Goal: Information Seeking & Learning: Learn about a topic

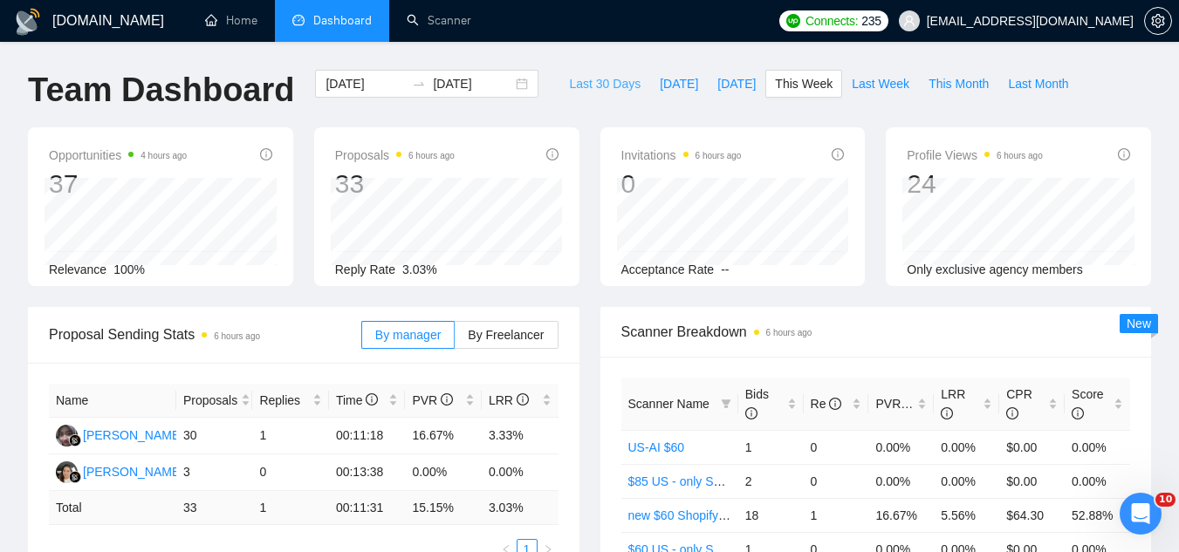
click at [571, 79] on span "Last 30 Days" at bounding box center [605, 83] width 72 height 19
type input "[DATE]"
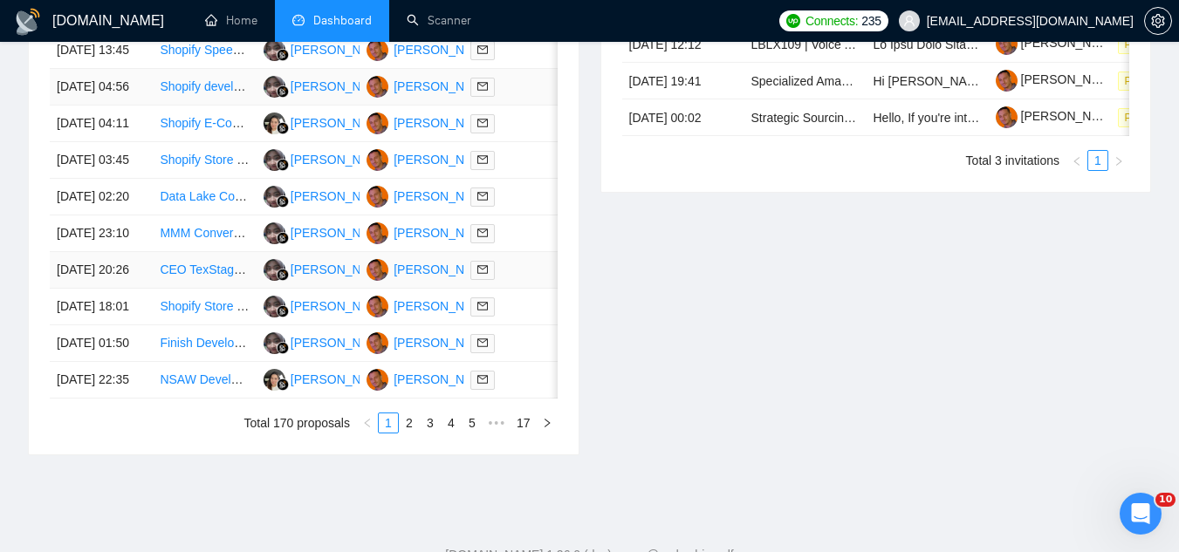
scroll to position [698, 0]
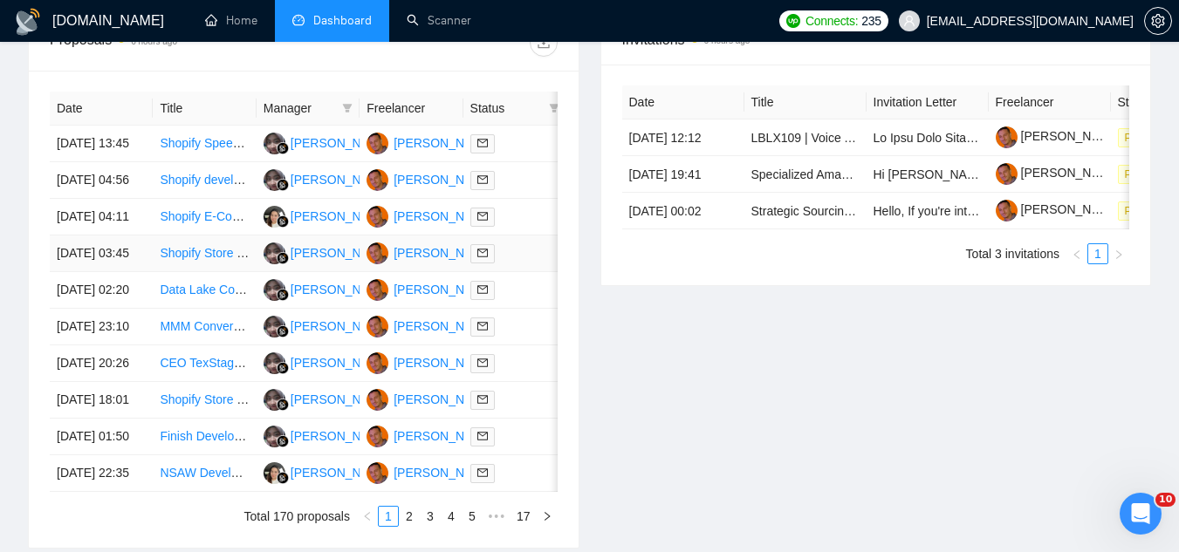
click at [201, 272] on td "Shopify Store Setup Expert Needed" at bounding box center [204, 254] width 103 height 37
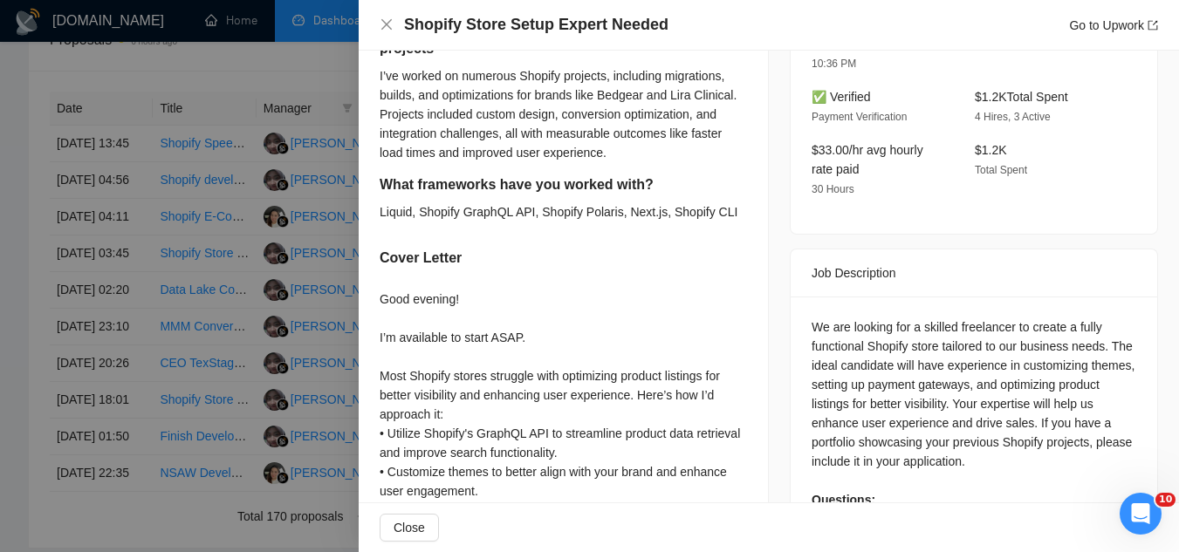
scroll to position [496, 0]
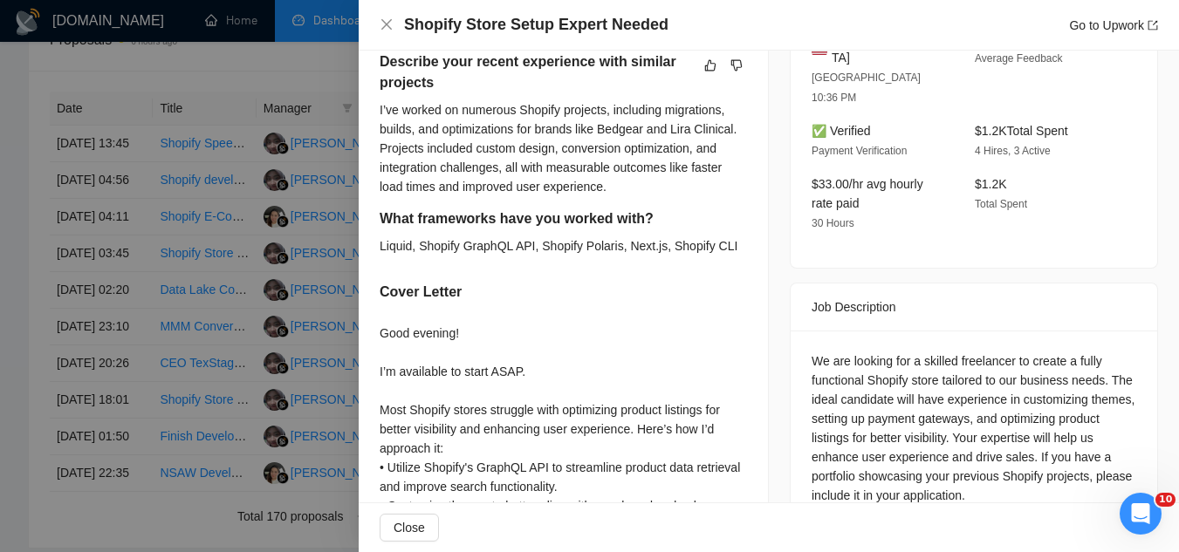
click at [243, 83] on div at bounding box center [589, 276] width 1179 height 552
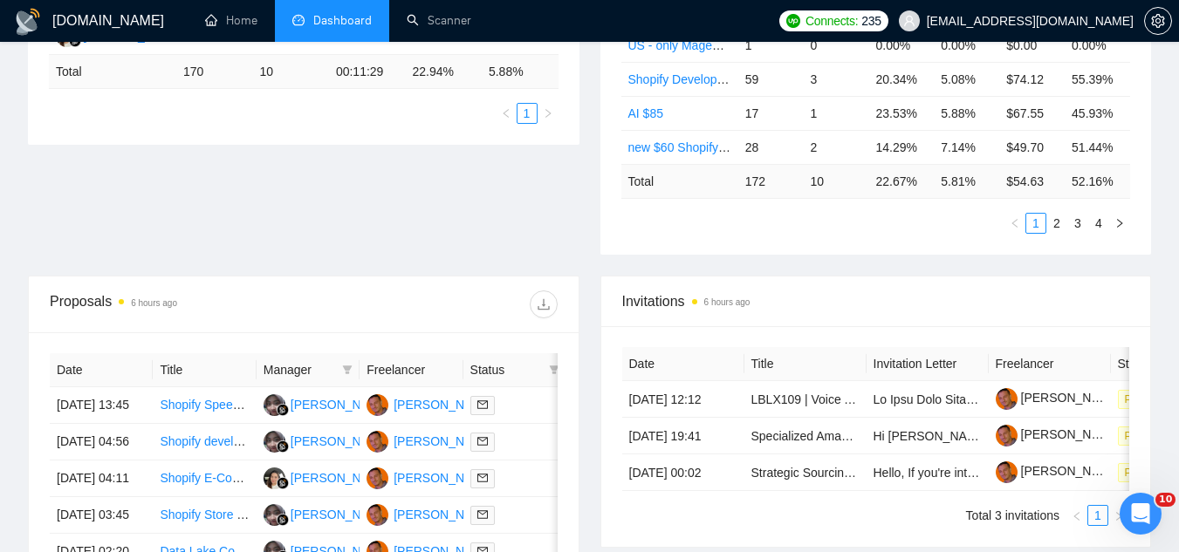
scroll to position [0, 0]
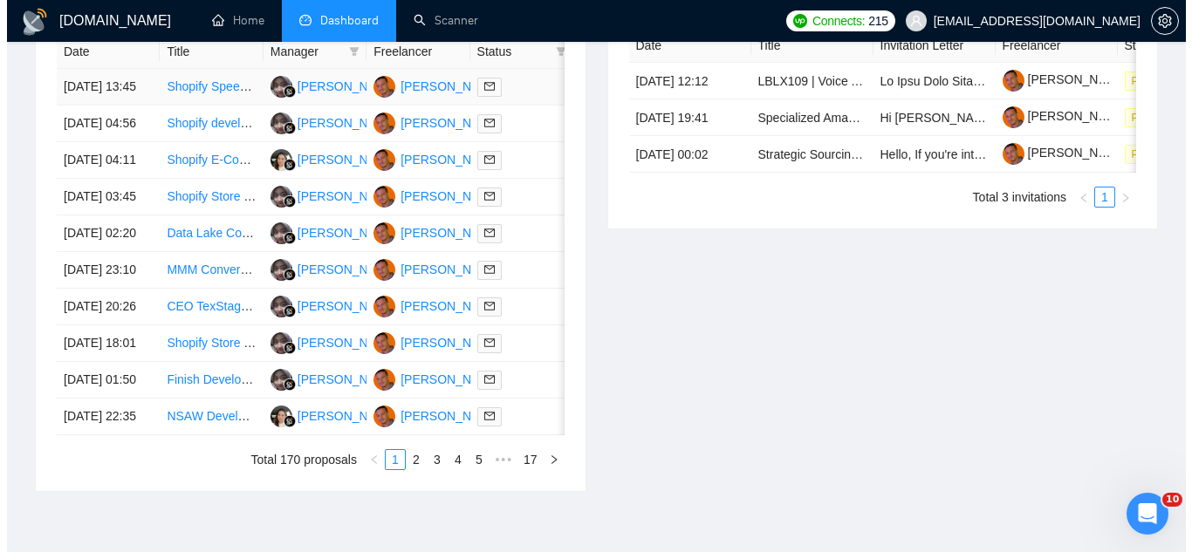
scroll to position [785, 0]
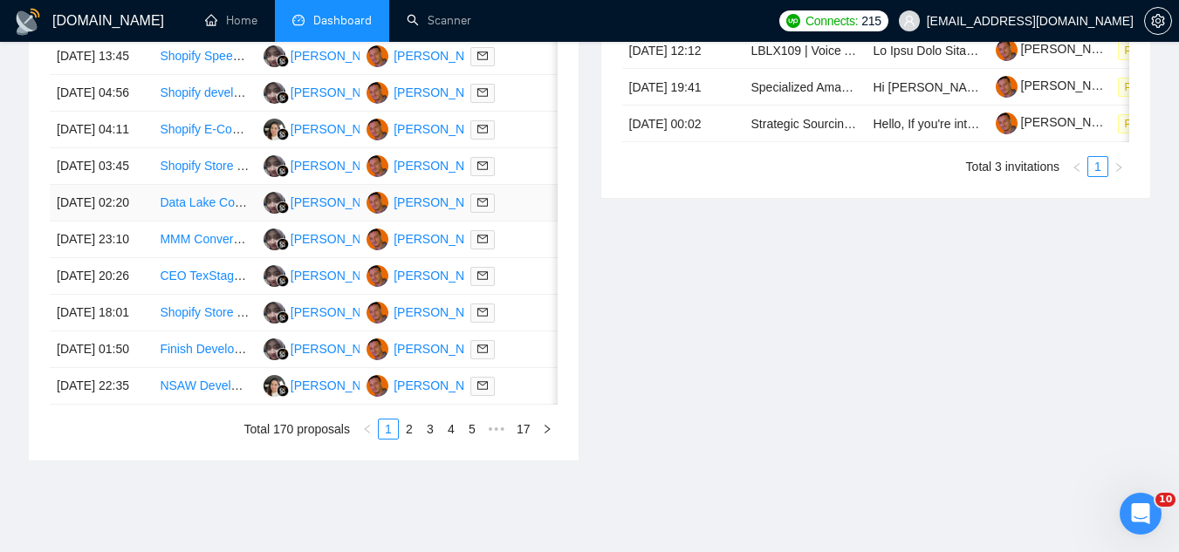
click at [190, 222] on td "Data Lake Consultant with RAG Expertise" at bounding box center [204, 203] width 103 height 37
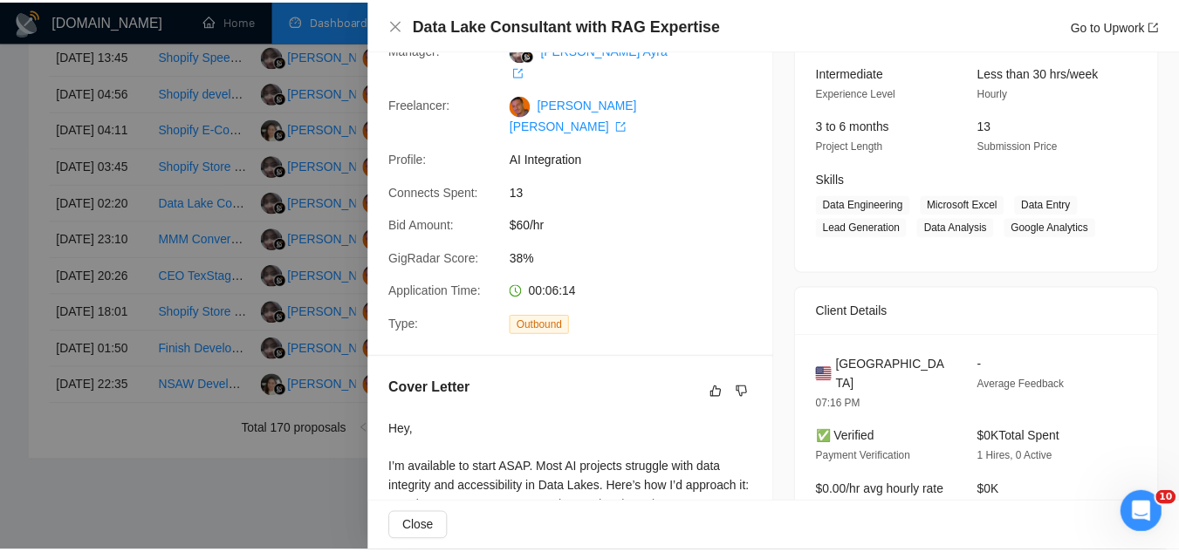
scroll to position [0, 0]
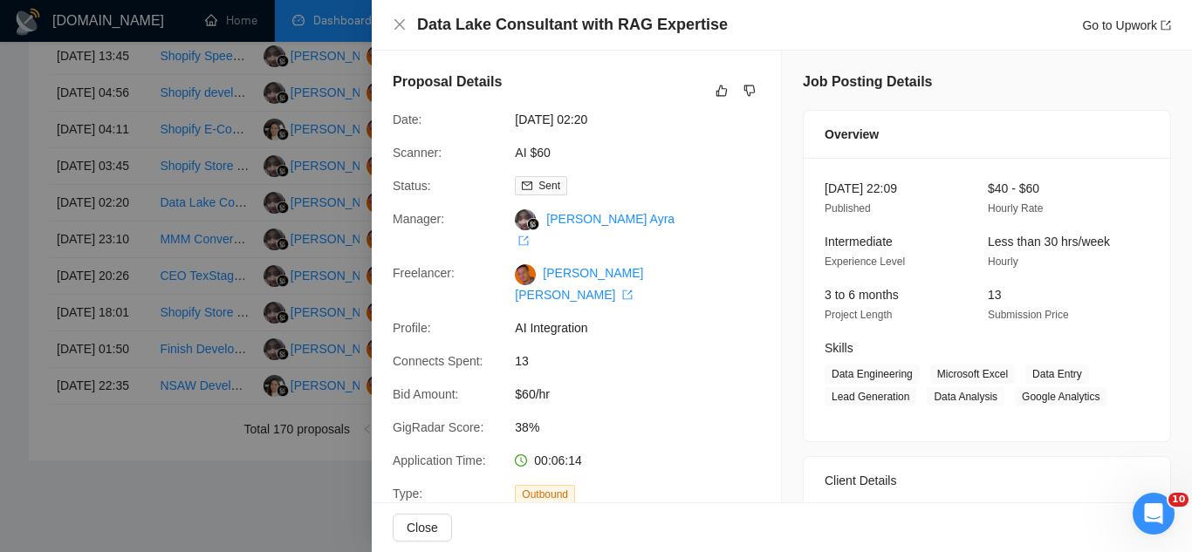
click at [199, 302] on div at bounding box center [596, 276] width 1192 height 552
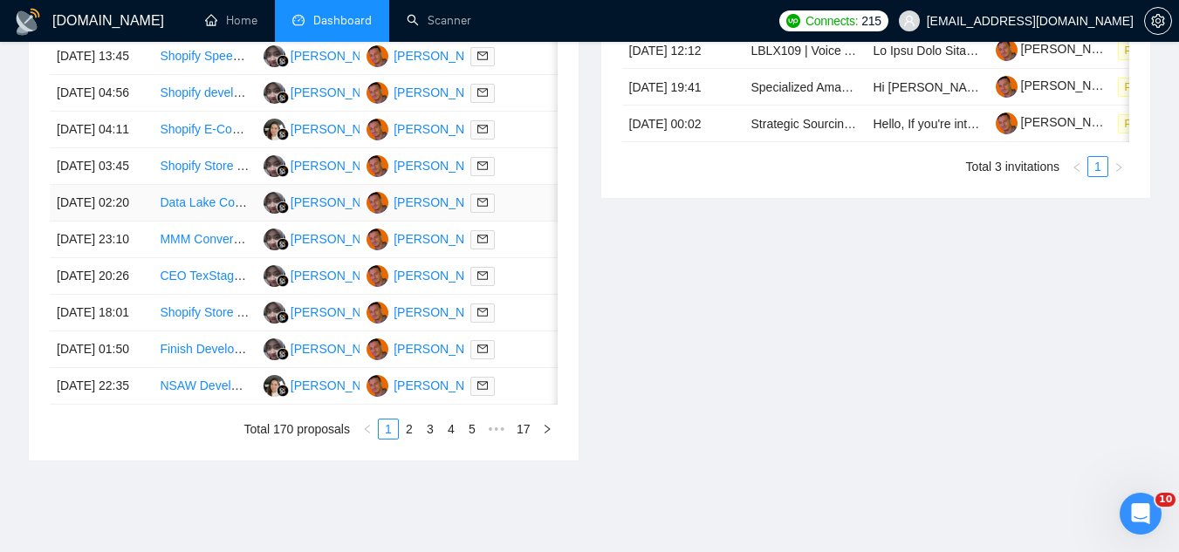
click at [191, 209] on link "Data Lake Consultant with RAG Expertise" at bounding box center [273, 202] width 227 height 14
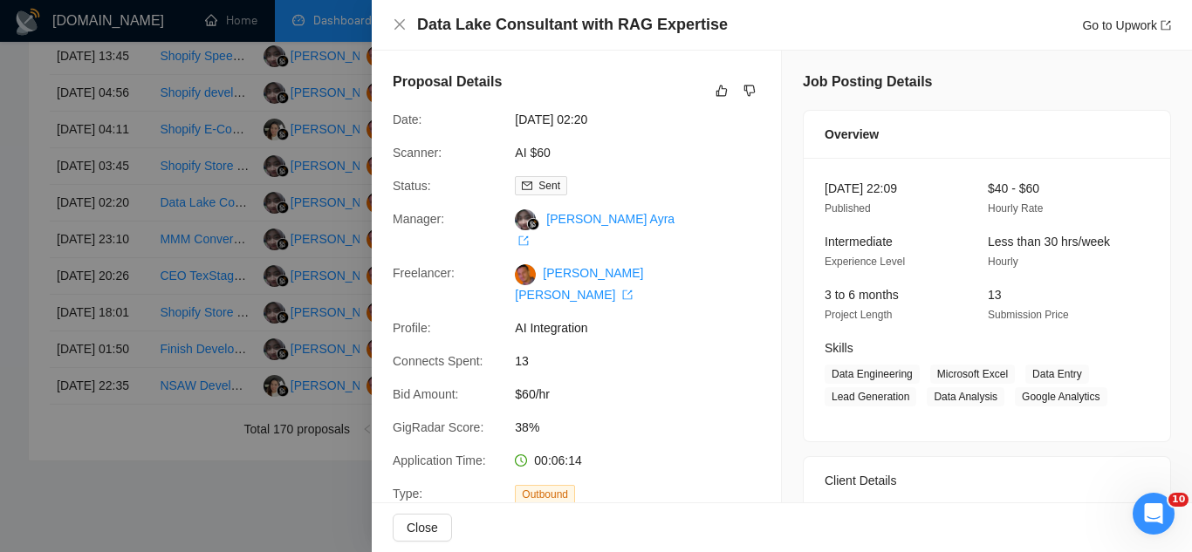
click at [212, 296] on div at bounding box center [596, 276] width 1192 height 552
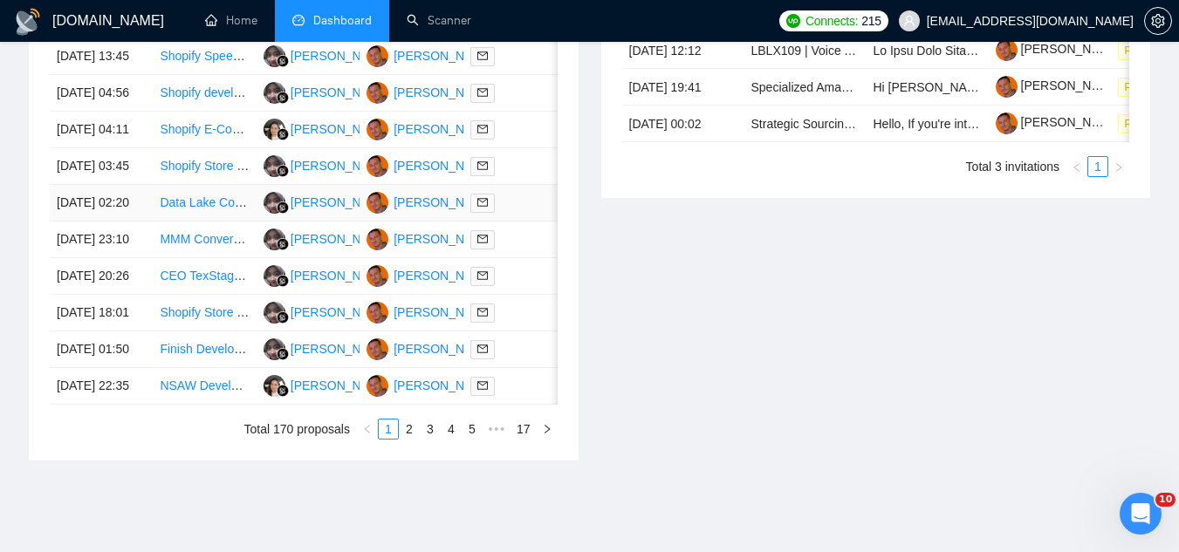
click at [202, 222] on td "Data Lake Consultant with RAG Expertise" at bounding box center [204, 203] width 103 height 37
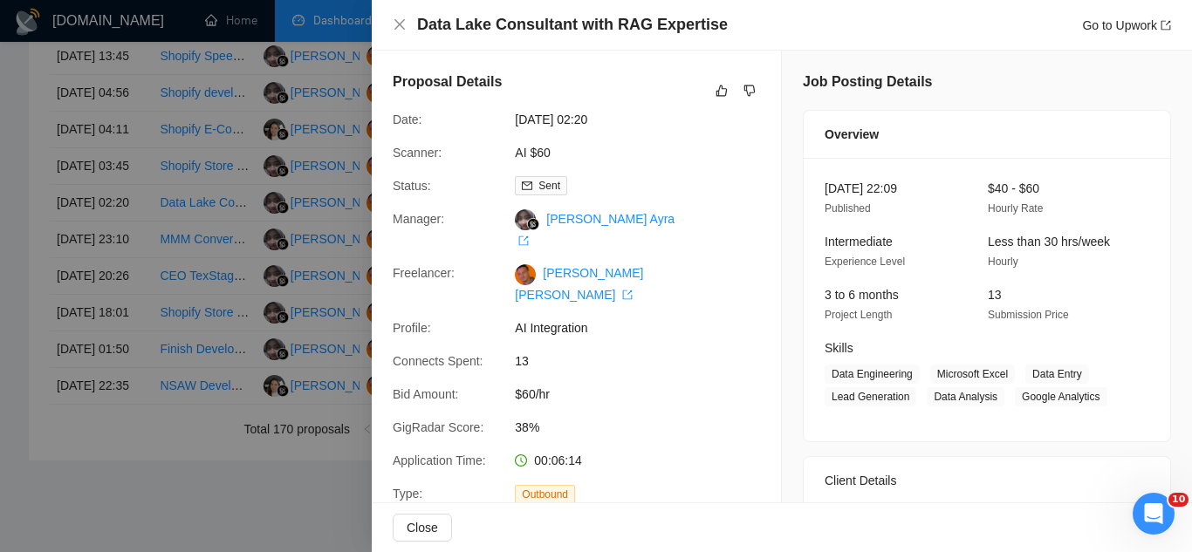
click at [231, 147] on div at bounding box center [596, 276] width 1192 height 552
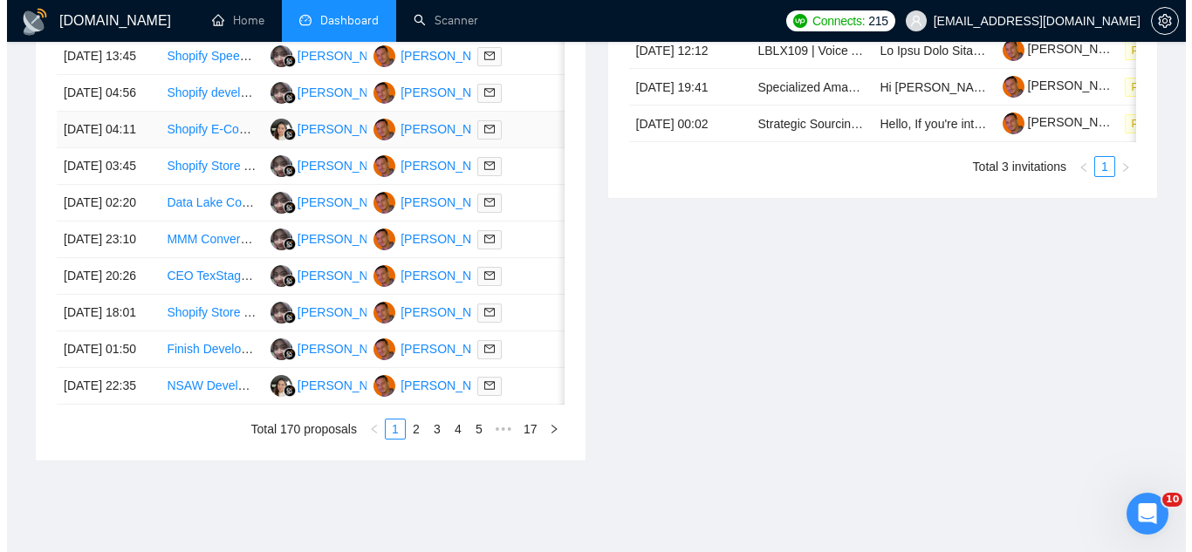
scroll to position [872, 0]
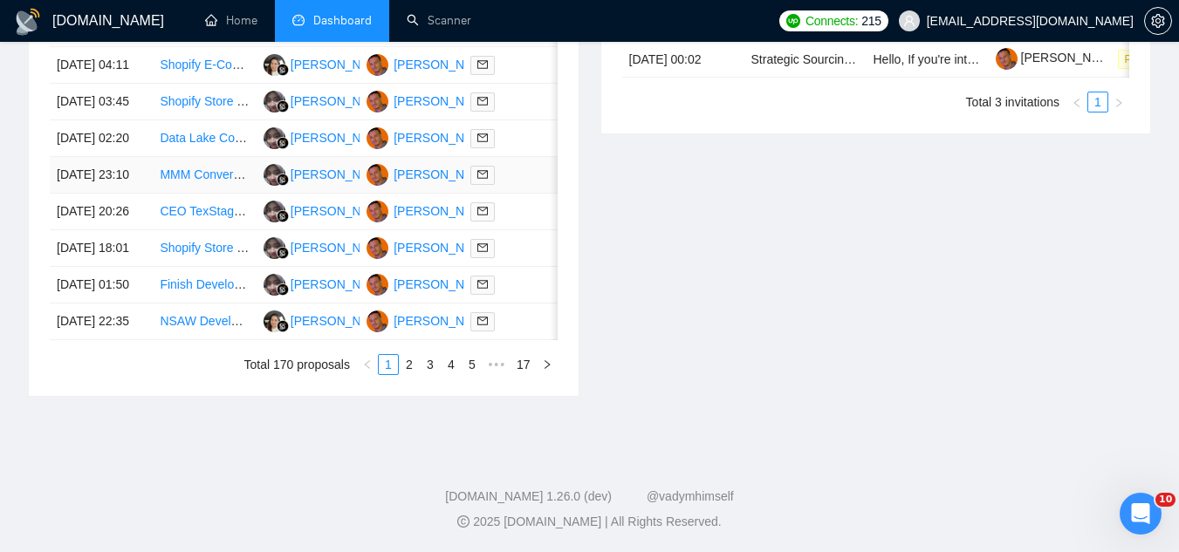
click at [208, 194] on td "MMM Conversion Analytics Project" at bounding box center [204, 175] width 103 height 37
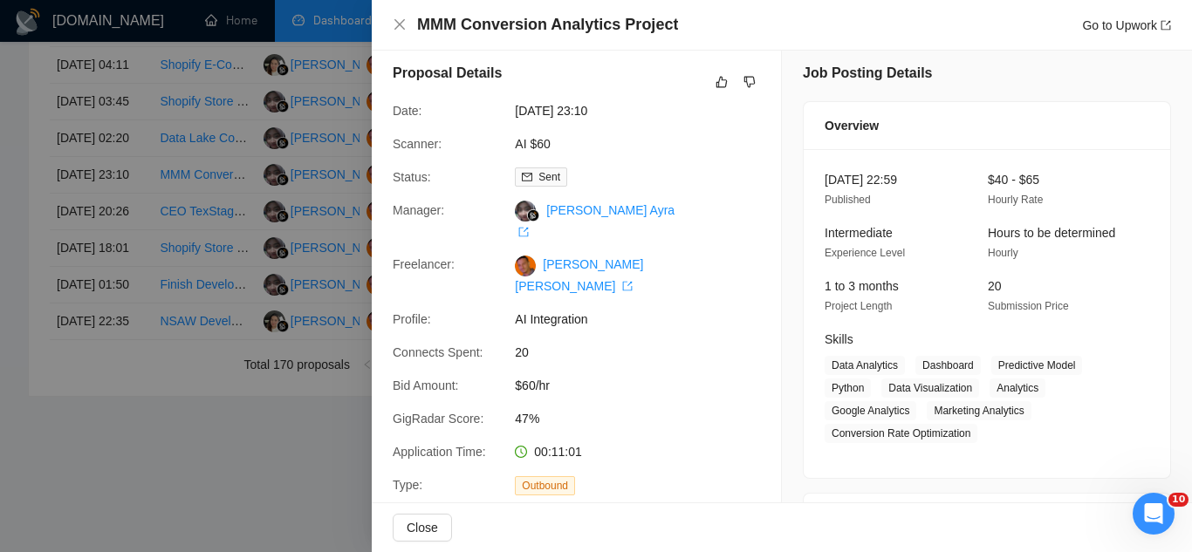
scroll to position [0, 0]
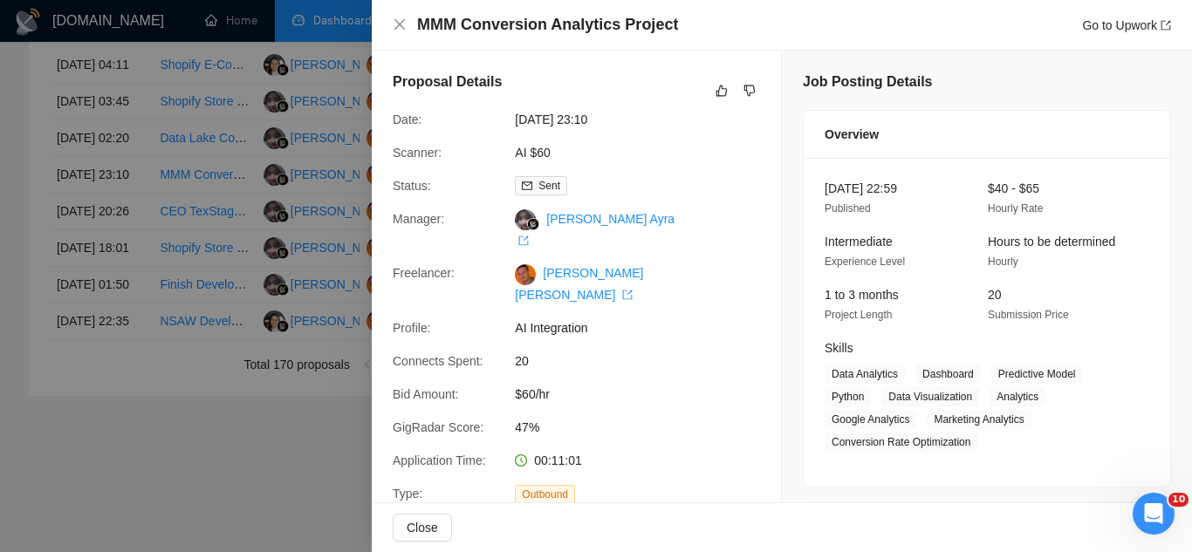
click at [314, 257] on div at bounding box center [596, 276] width 1192 height 552
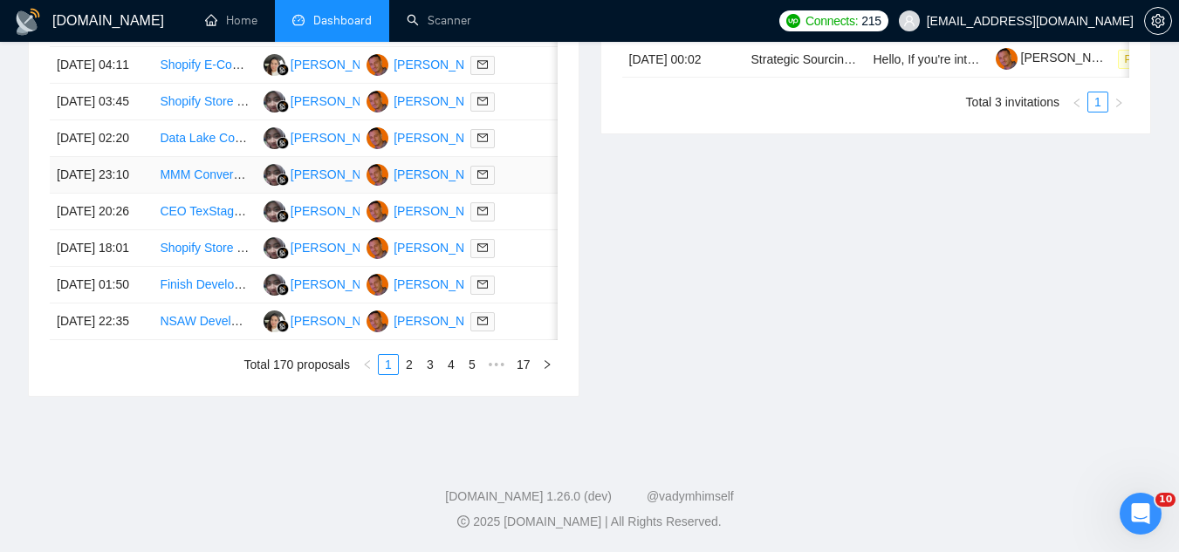
click at [185, 181] on link "MMM Conversion Analytics Project" at bounding box center [254, 175] width 188 height 14
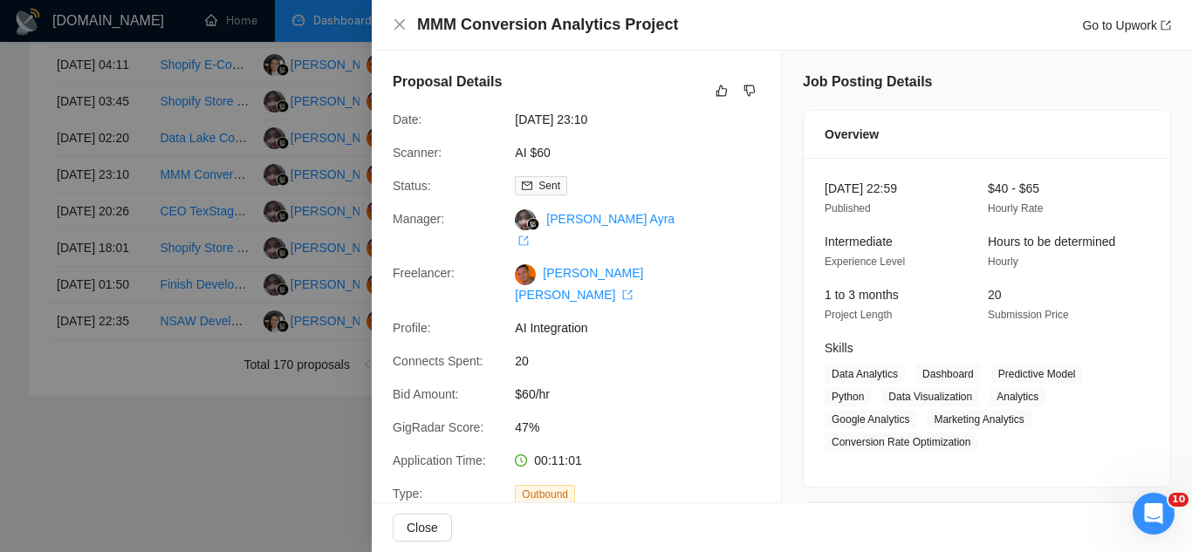
click at [304, 163] on div at bounding box center [596, 276] width 1192 height 552
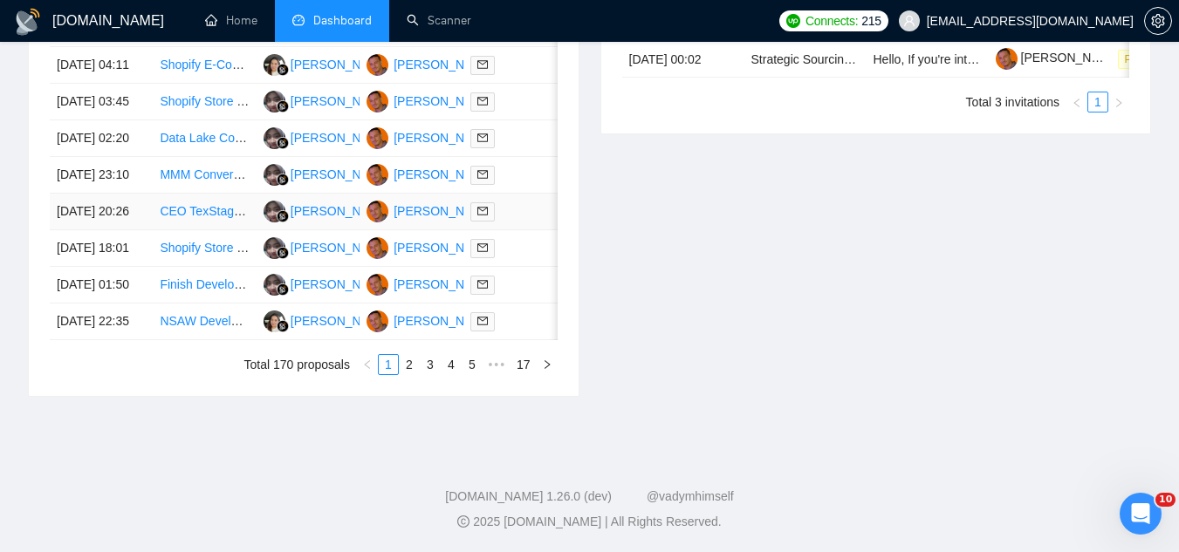
click at [207, 230] on td "CEO TexStag Luxury Garage Doors" at bounding box center [204, 212] width 103 height 37
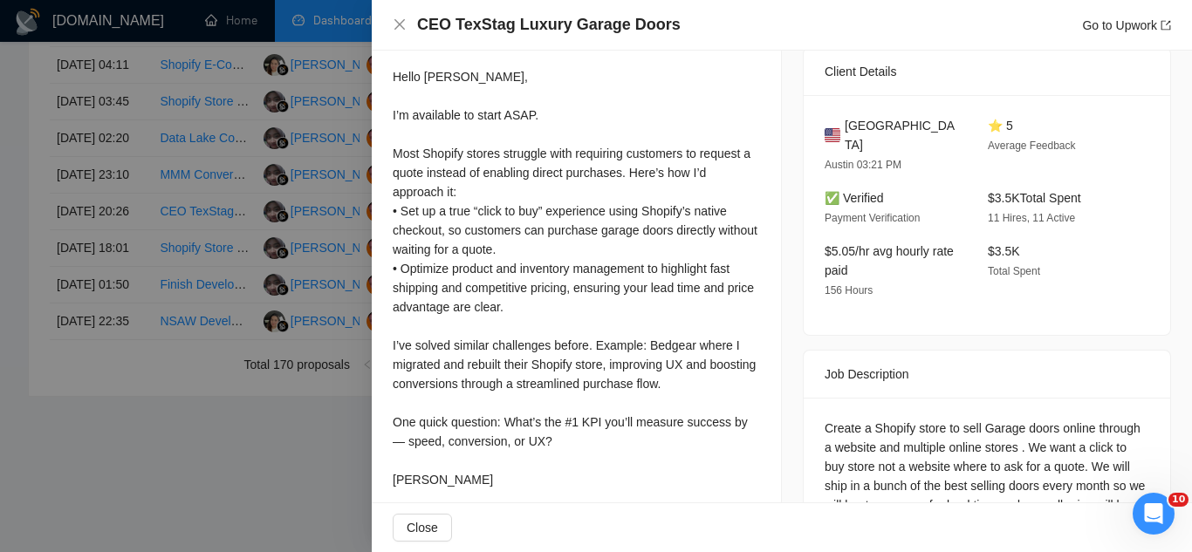
scroll to position [523, 0]
click at [219, 380] on div at bounding box center [596, 276] width 1192 height 552
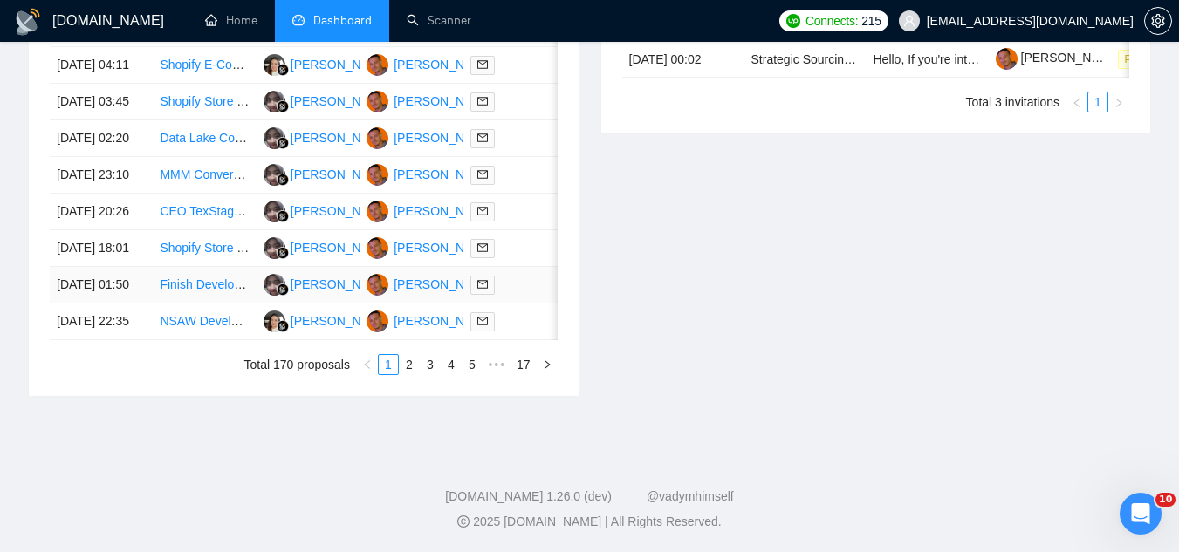
click at [217, 304] on td "Finish Developing and Launch Shopify Store" at bounding box center [204, 285] width 103 height 37
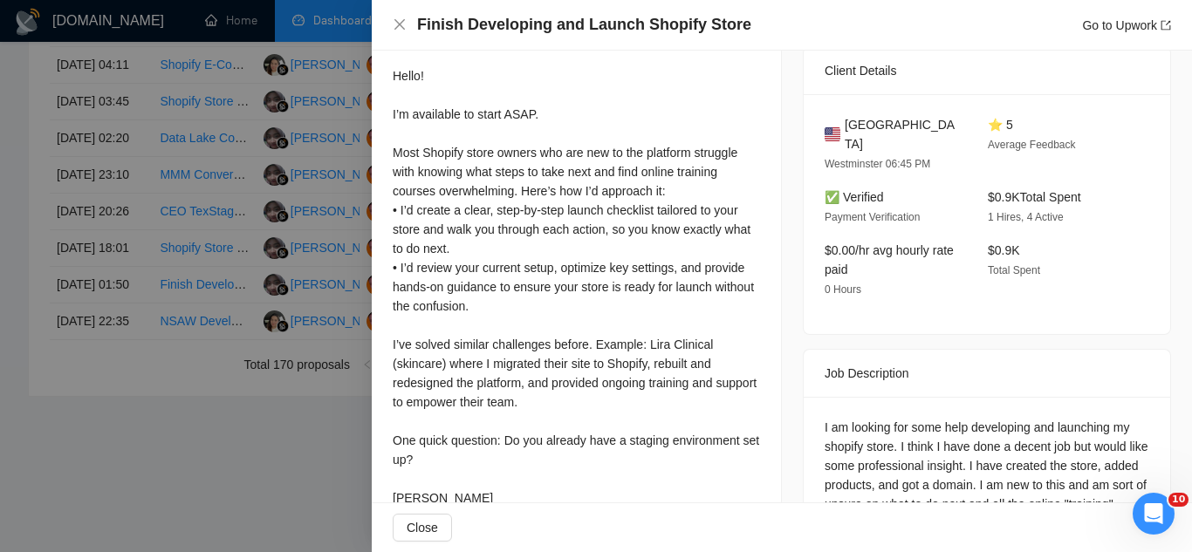
click at [210, 469] on div at bounding box center [596, 276] width 1192 height 552
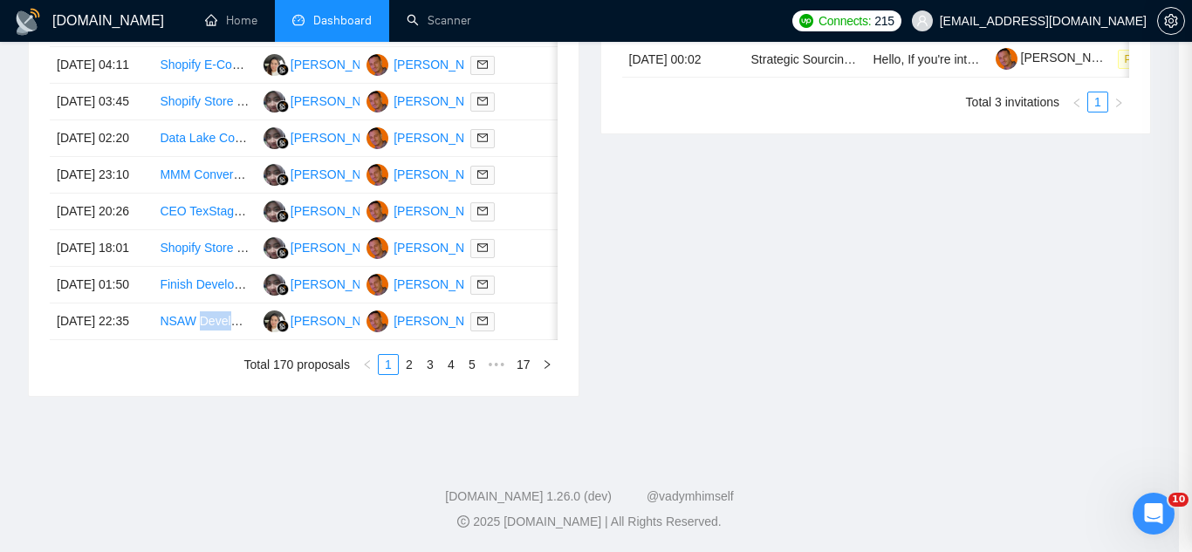
click at [210, 340] on td "NSAW Developer Needed for Advanced Data Engineering and AI Planning" at bounding box center [204, 322] width 103 height 37
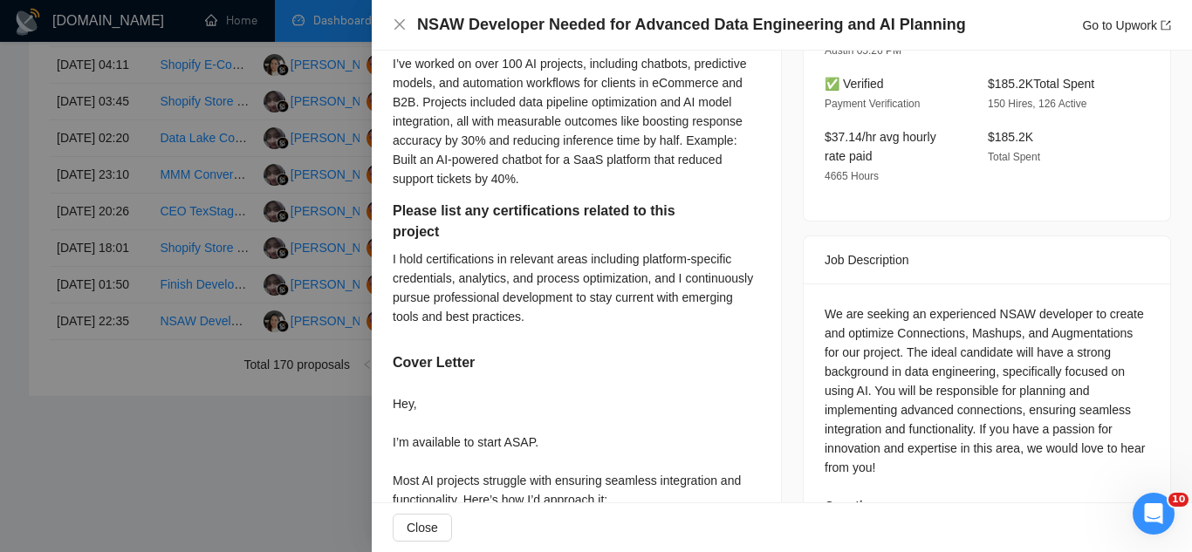
click at [154, 518] on div at bounding box center [596, 276] width 1192 height 552
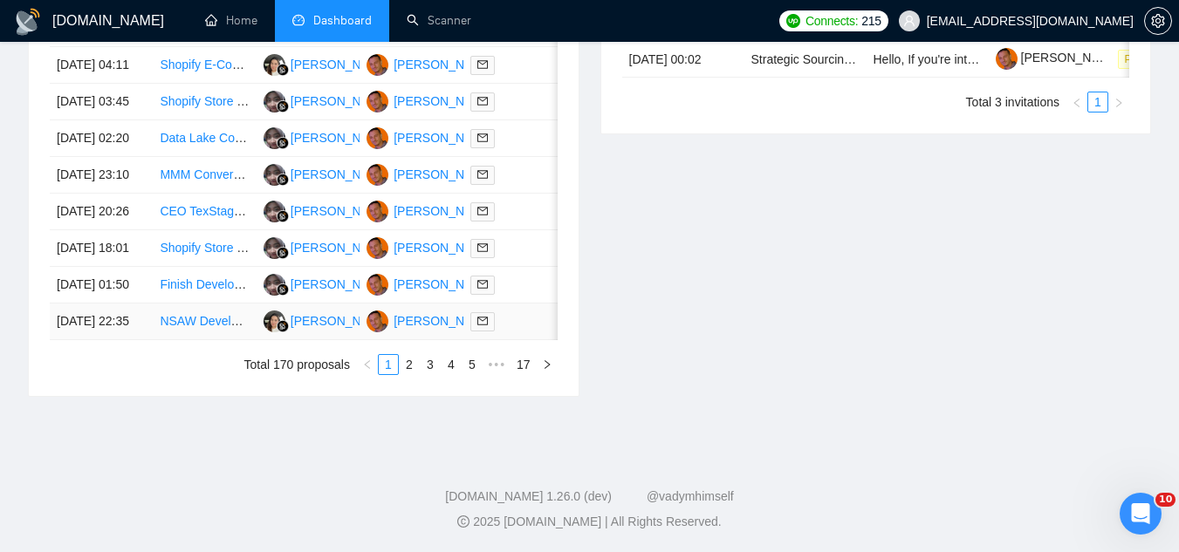
click at [183, 340] on td "NSAW Developer Needed for Advanced Data Engineering and AI Planning" at bounding box center [204, 322] width 103 height 37
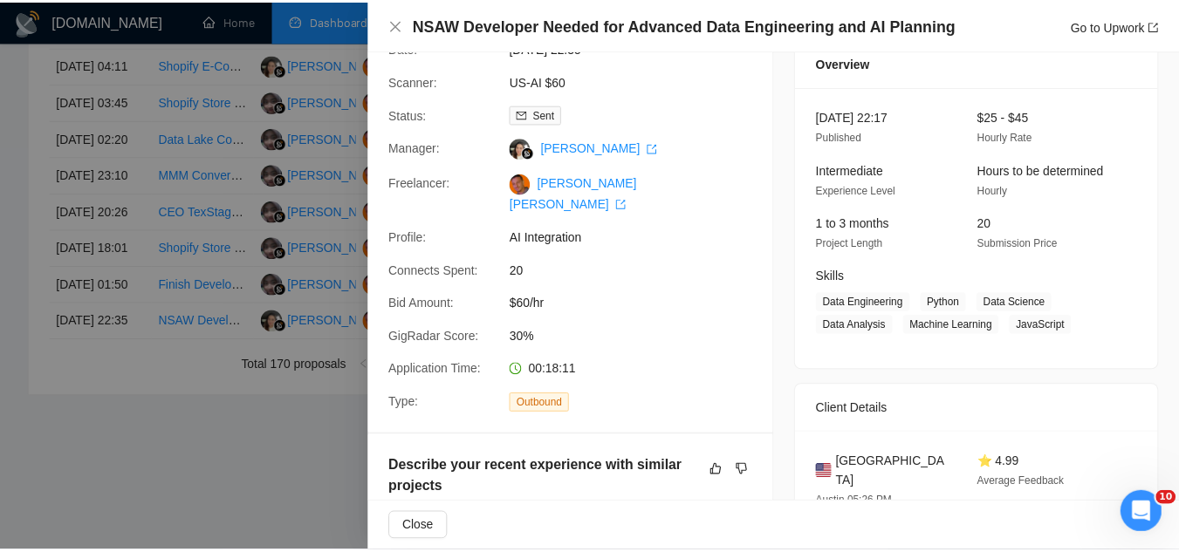
scroll to position [0, 0]
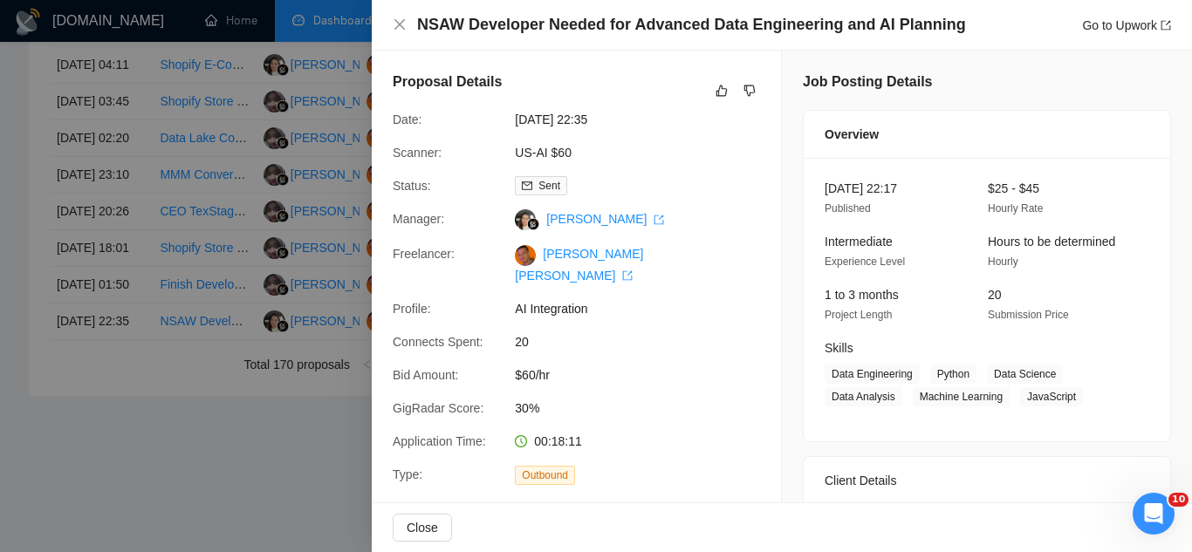
click at [217, 499] on div at bounding box center [596, 276] width 1192 height 552
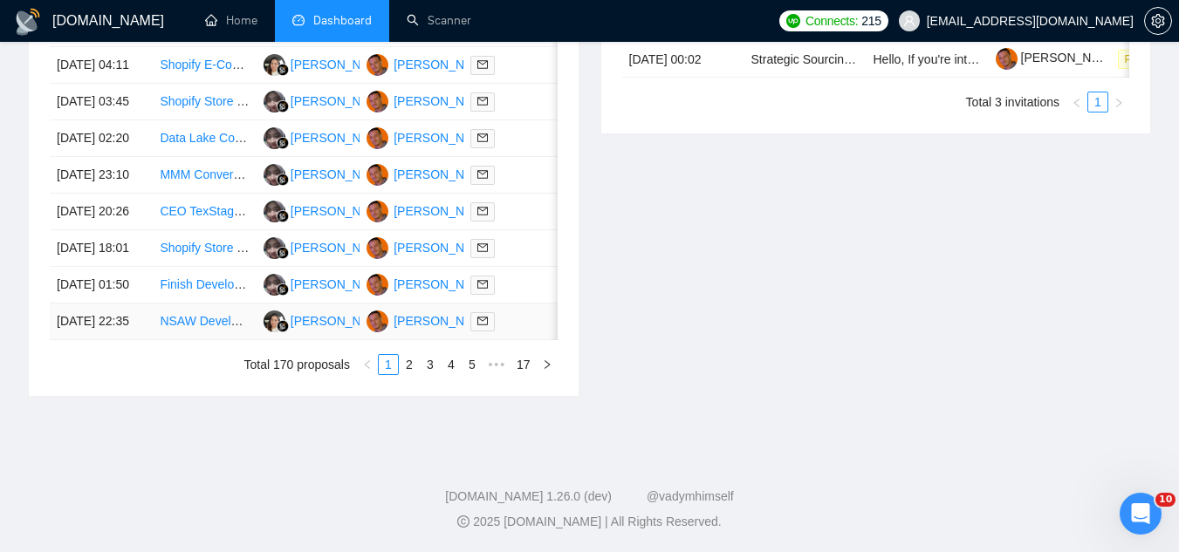
click at [199, 328] on link "NSAW Developer Needed for Advanced Data Engineering and AI Planning" at bounding box center [361, 321] width 403 height 14
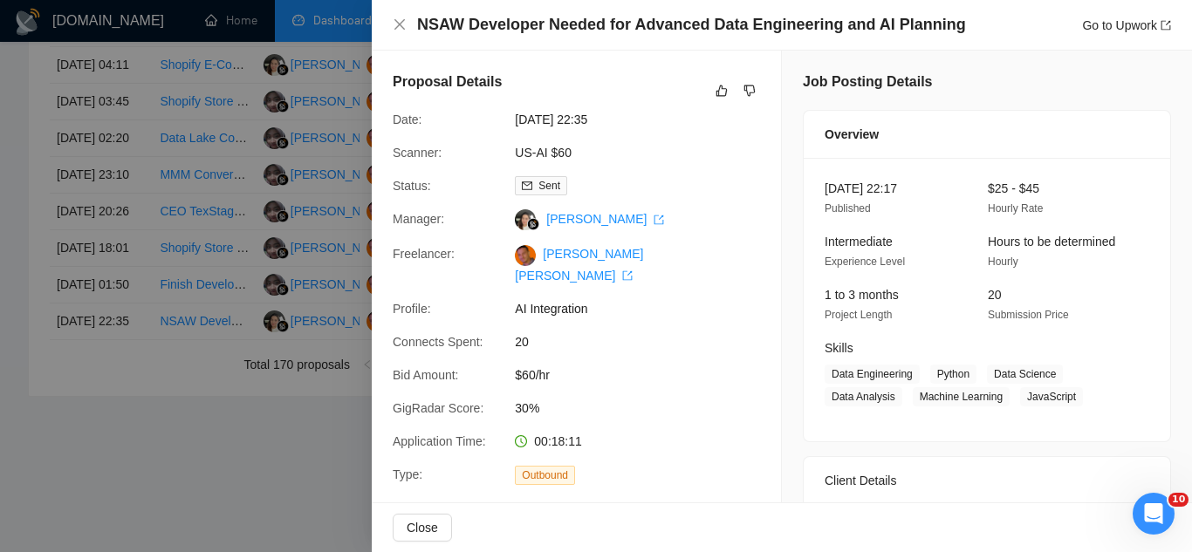
click at [200, 533] on div at bounding box center [596, 276] width 1192 height 552
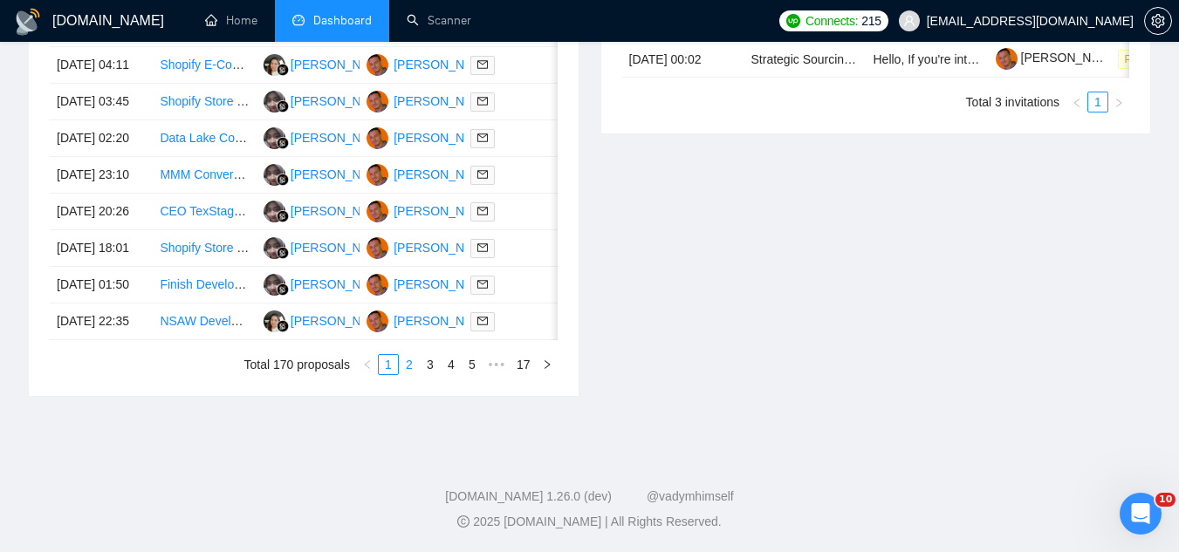
click at [407, 374] on link "2" at bounding box center [409, 364] width 19 height 19
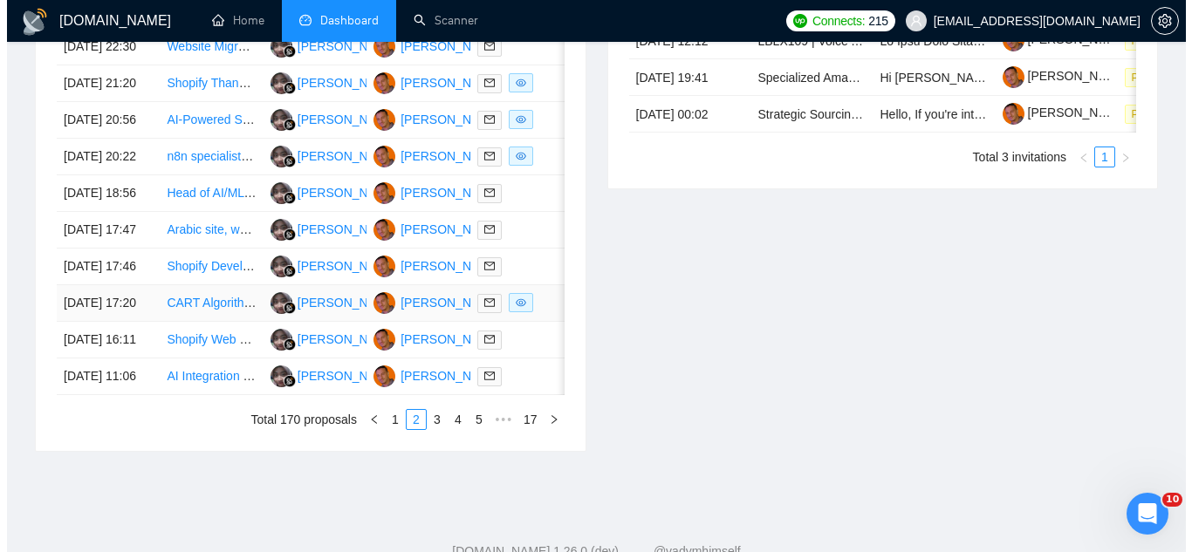
scroll to position [698, 0]
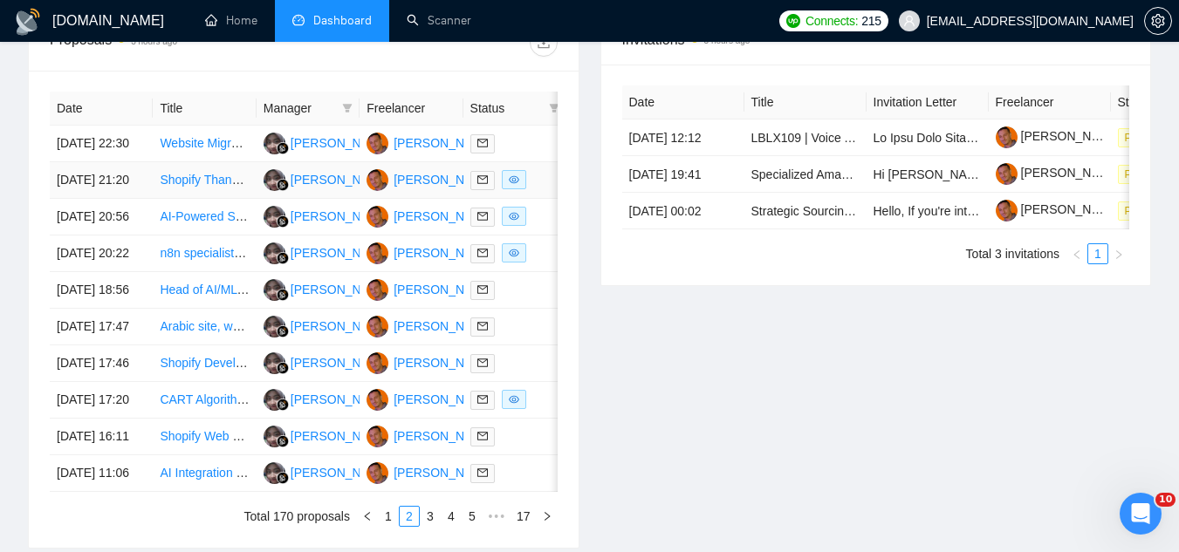
click at [197, 199] on td "Shopify Thank you Page Upgrade & Checkout Extensibility (Tracking Specialist)" at bounding box center [204, 180] width 103 height 37
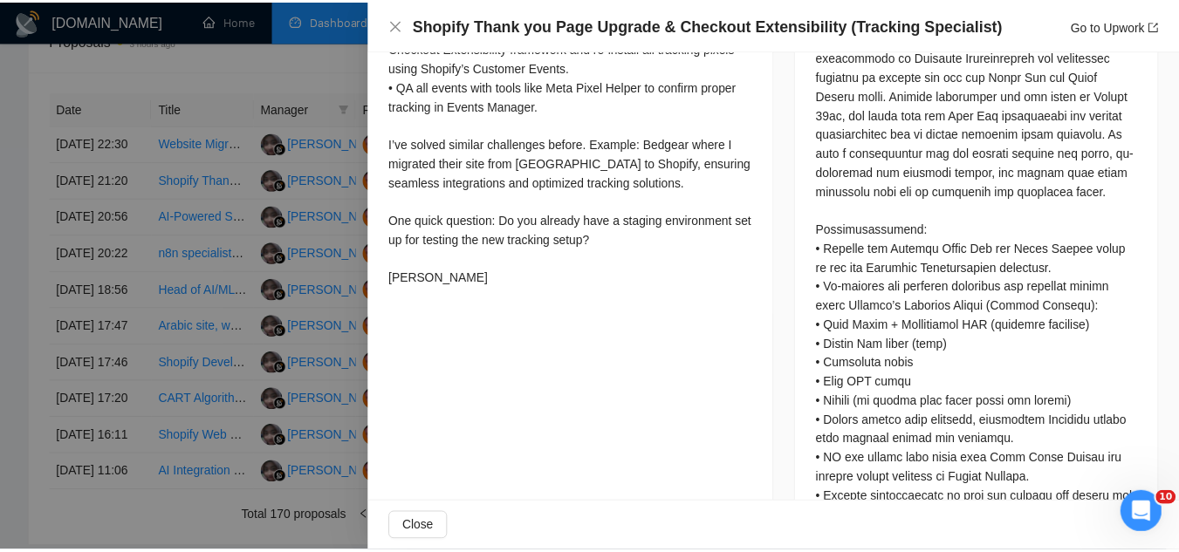
scroll to position [960, 0]
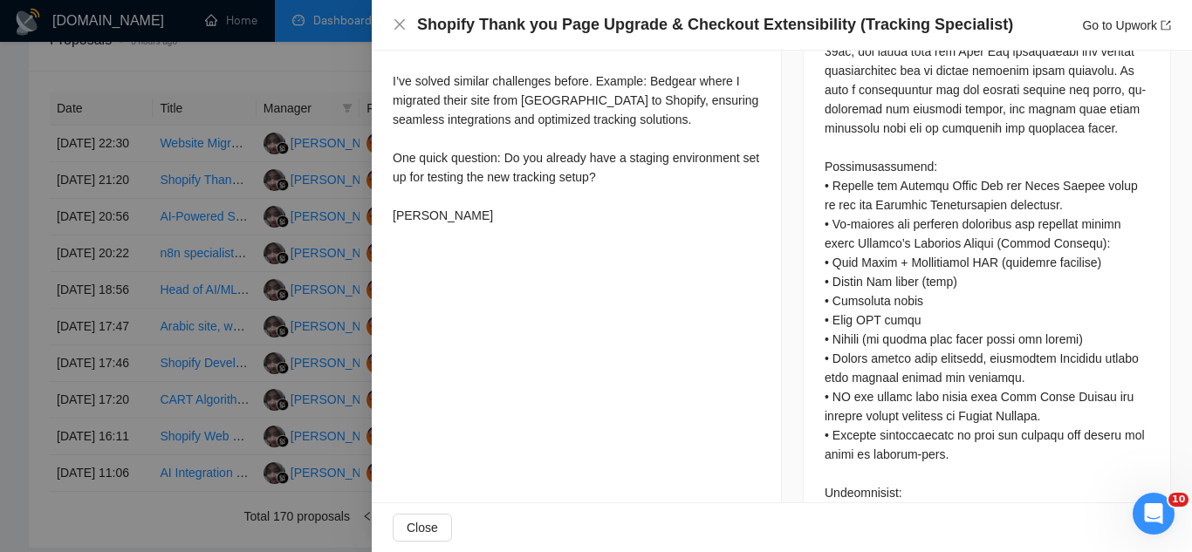
click at [226, 441] on div at bounding box center [596, 276] width 1192 height 552
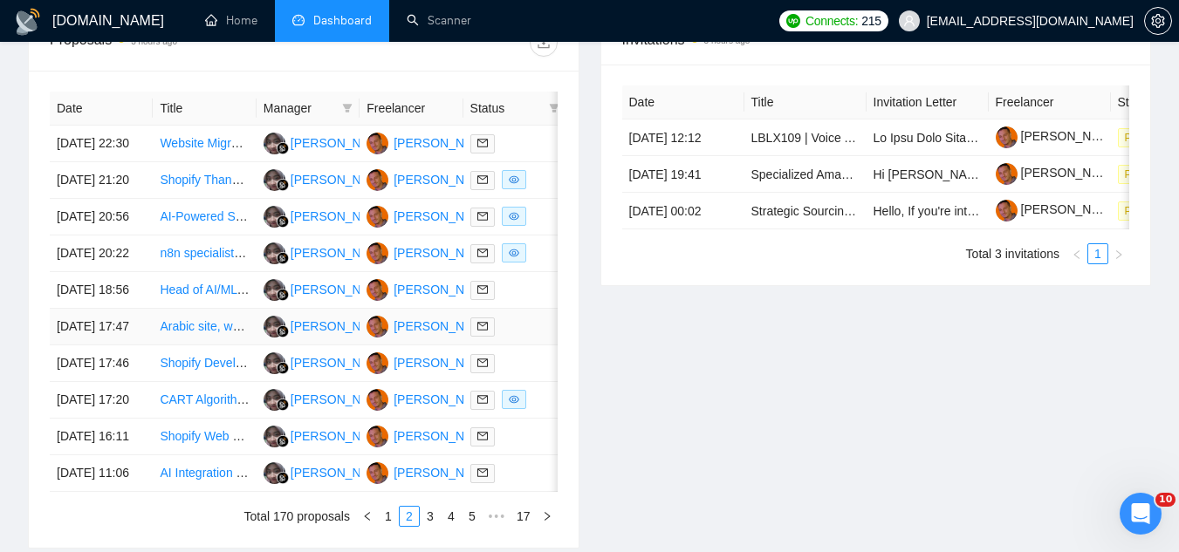
click at [223, 346] on td "Arabic site, web developer" at bounding box center [204, 327] width 103 height 37
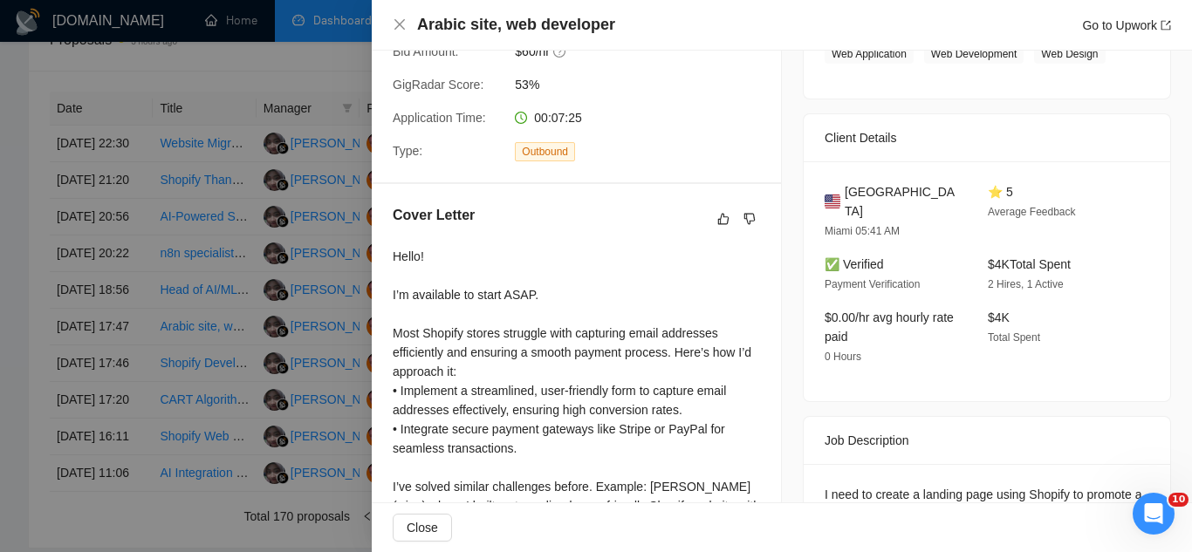
scroll to position [479, 0]
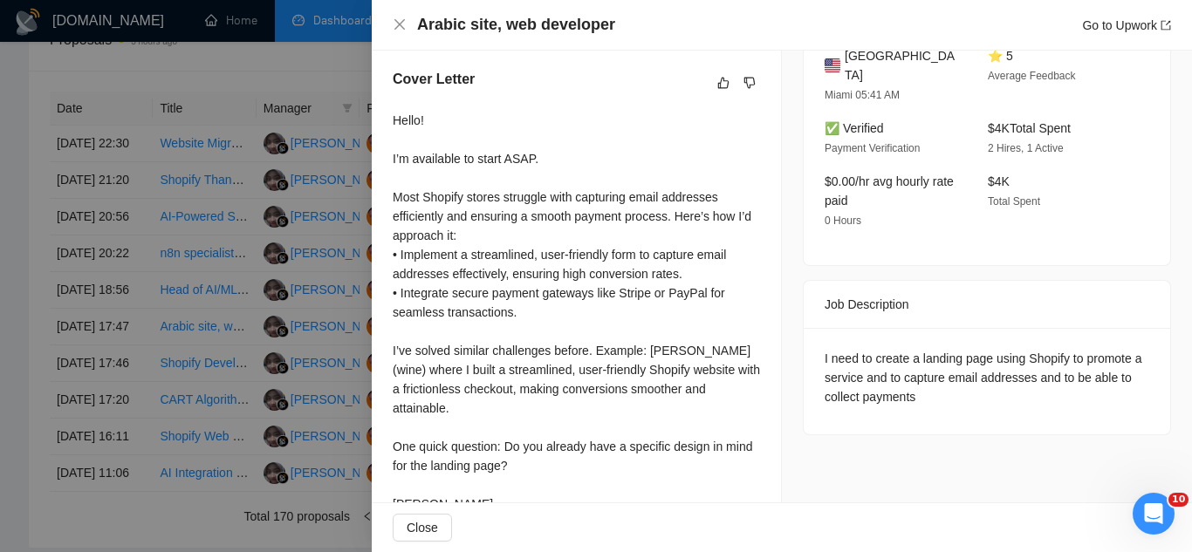
click at [215, 423] on div at bounding box center [596, 276] width 1192 height 552
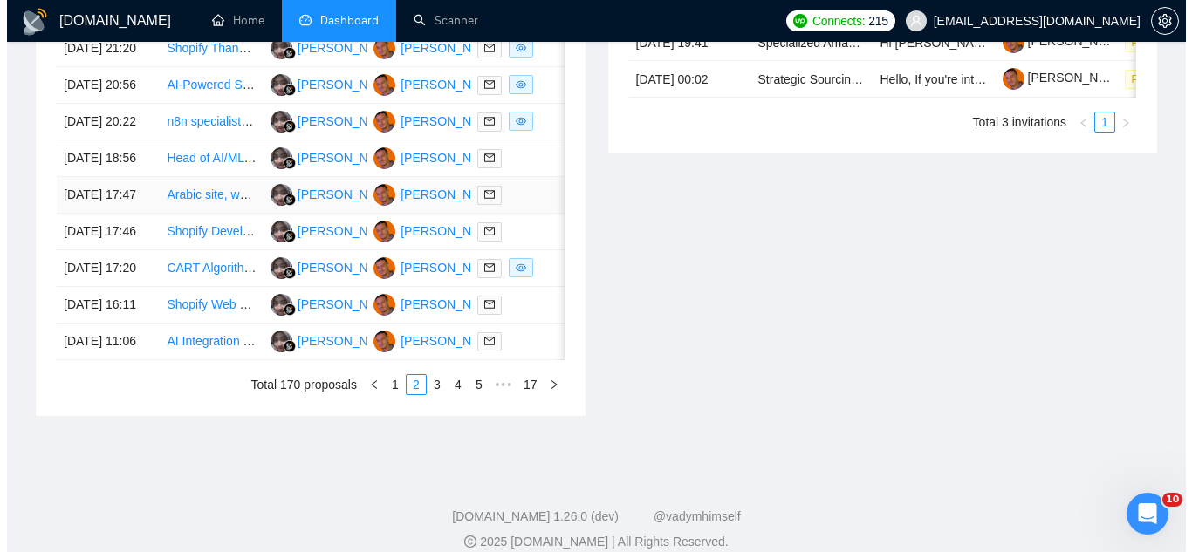
scroll to position [872, 0]
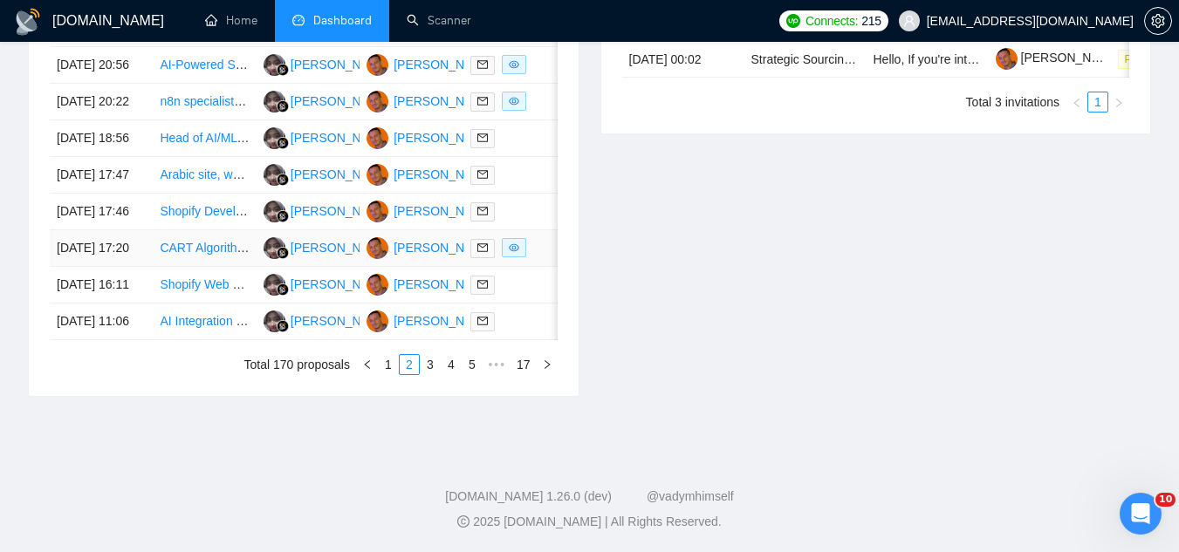
click at [195, 267] on td "CART Algorithm Developer for Surgical Instrument Utilization Data" at bounding box center [204, 248] width 103 height 37
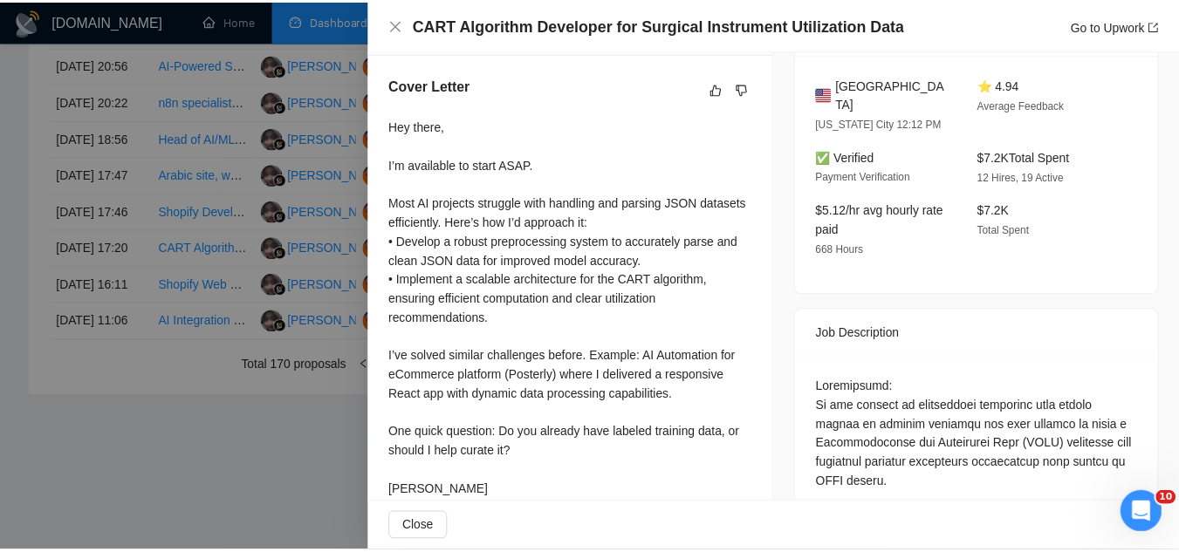
scroll to position [479, 0]
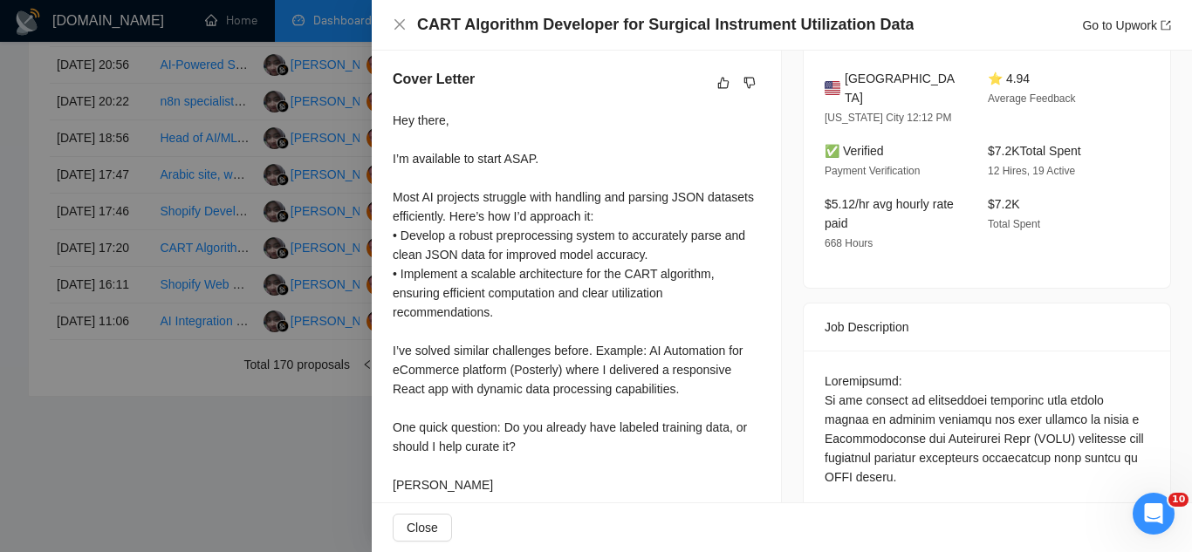
click at [201, 519] on div at bounding box center [596, 276] width 1192 height 552
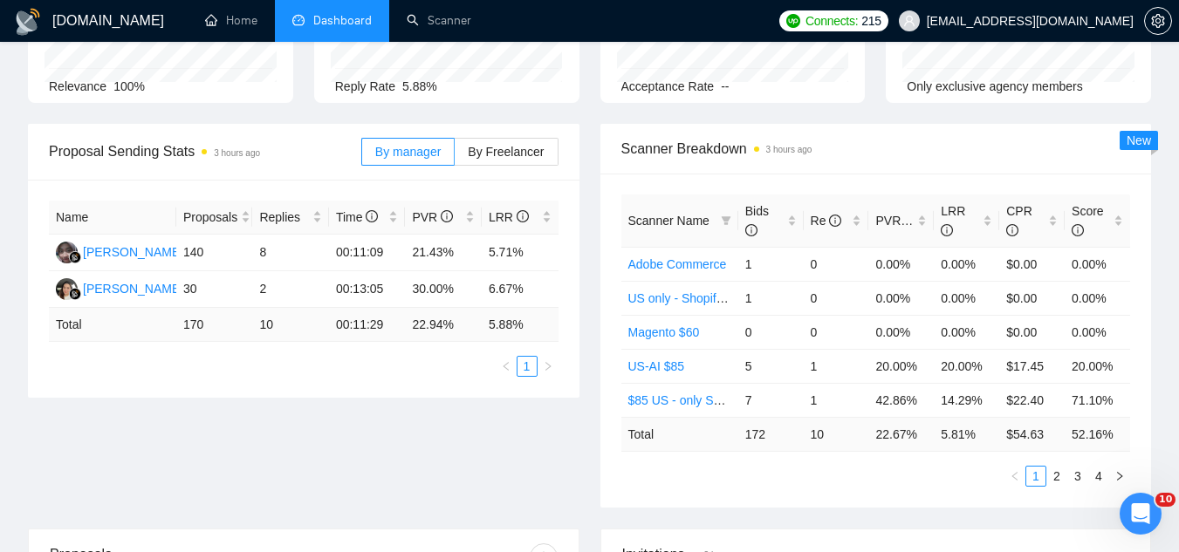
scroll to position [0, 0]
